Goal: Task Accomplishment & Management: Use online tool/utility

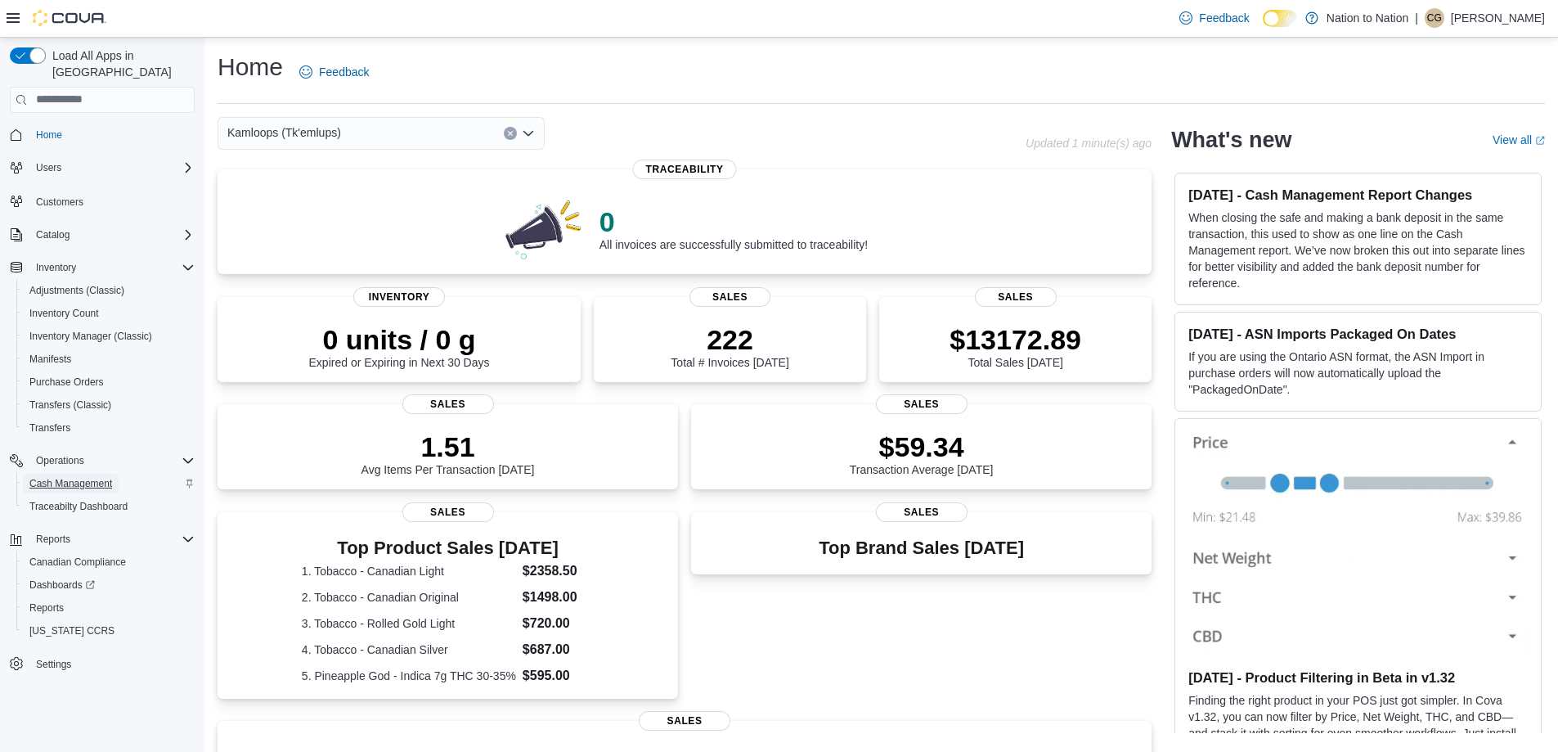
click at [60, 477] on span "Cash Management" at bounding box center [70, 483] width 83 height 13
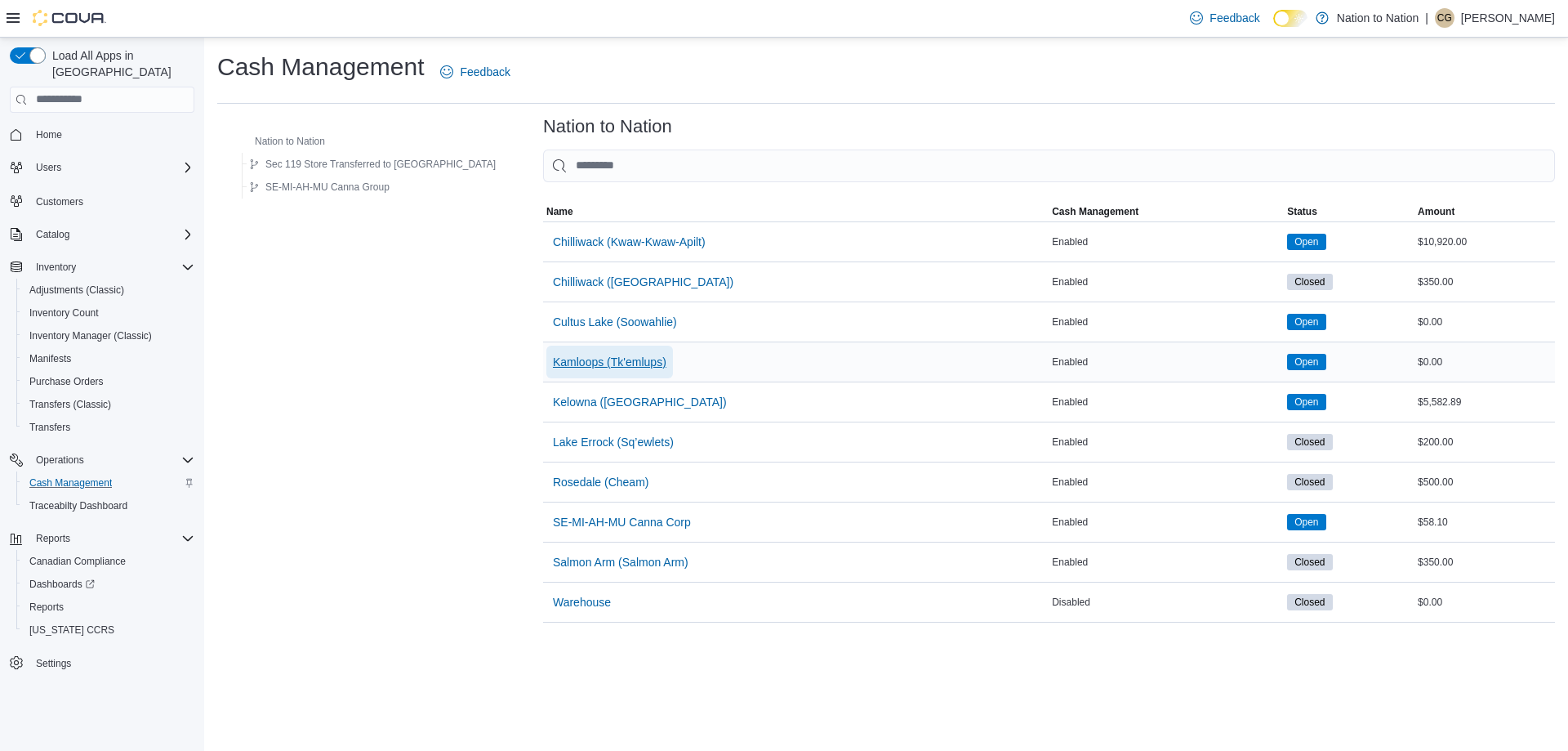
click at [562, 362] on span "Kamloops (Tk'emlups)" at bounding box center [610, 362] width 114 height 16
